Goal: Register for event/course

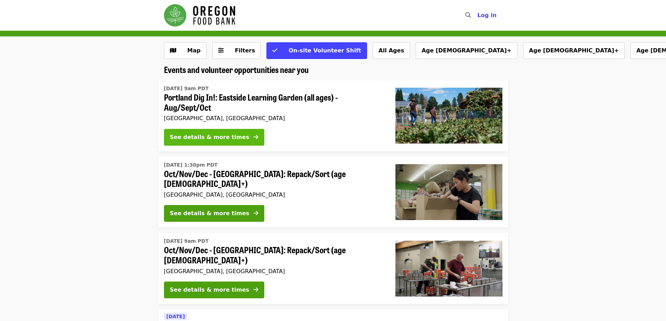
click at [225, 140] on div "See details & more times" at bounding box center [209, 137] width 79 height 8
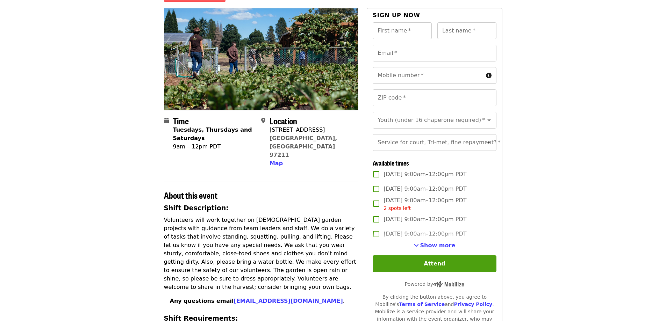
scroll to position [70, 0]
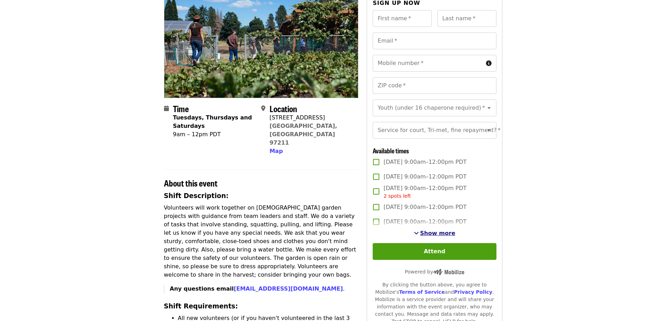
click at [445, 237] on span "Show more" at bounding box center [437, 233] width 35 height 7
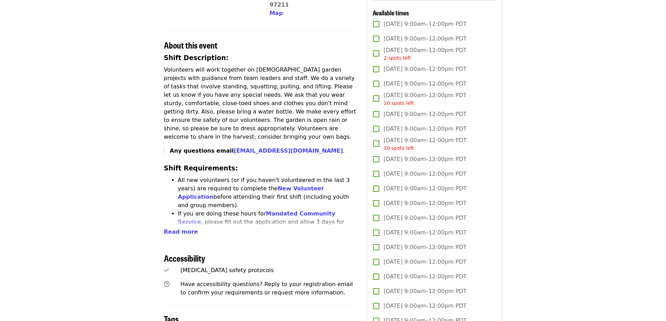
scroll to position [210, 0]
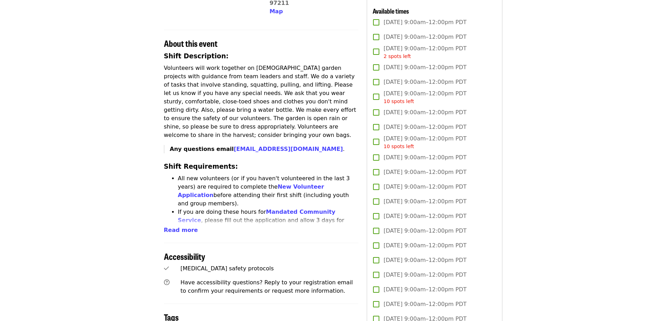
click at [440, 117] on span "[DATE] 9:00am–12:00pm PDT" at bounding box center [424, 112] width 83 height 8
click at [490, 150] on label "[DATE] 9:00am–12:00pm PDT 10 spots left" at bounding box center [430, 143] width 122 height 16
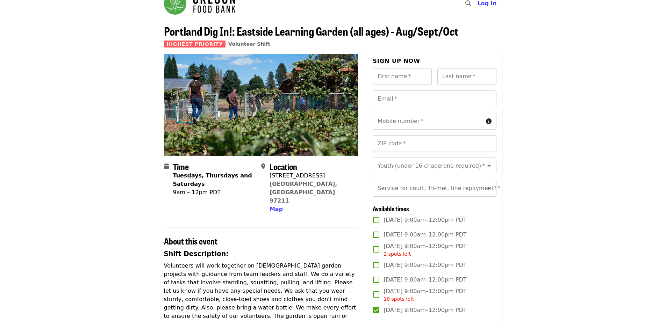
scroll to position [0, 0]
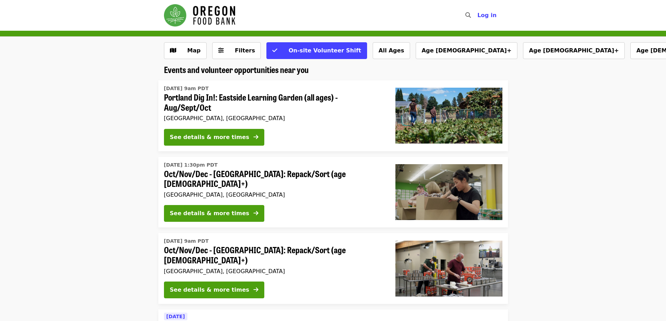
click at [269, 100] on span "Portland Dig In!: Eastside Learning Garden (all ages) - Aug/Sept/Oct" at bounding box center [274, 102] width 220 height 20
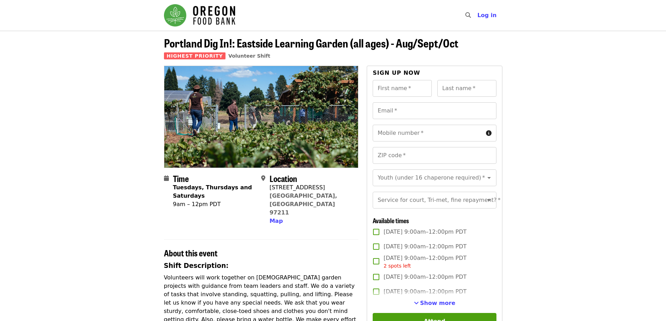
scroll to position [70, 0]
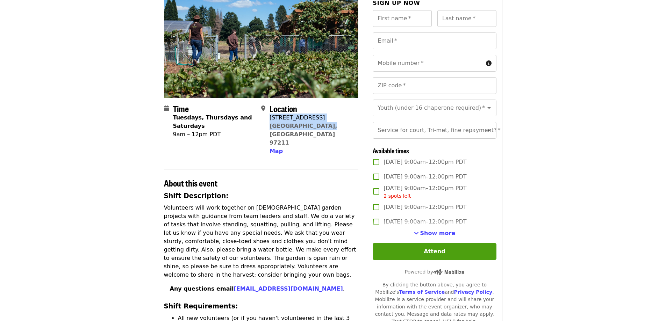
drag, startPoint x: 272, startPoint y: 117, endPoint x: 318, endPoint y: 128, distance: 48.0
click at [318, 128] on div "Location [STREET_ADDRESS][PERSON_NAME] Map" at bounding box center [307, 130] width 92 height 52
copy span "[STREET_ADDRESS][PERSON_NAME]"
